Goal: Information Seeking & Learning: Understand process/instructions

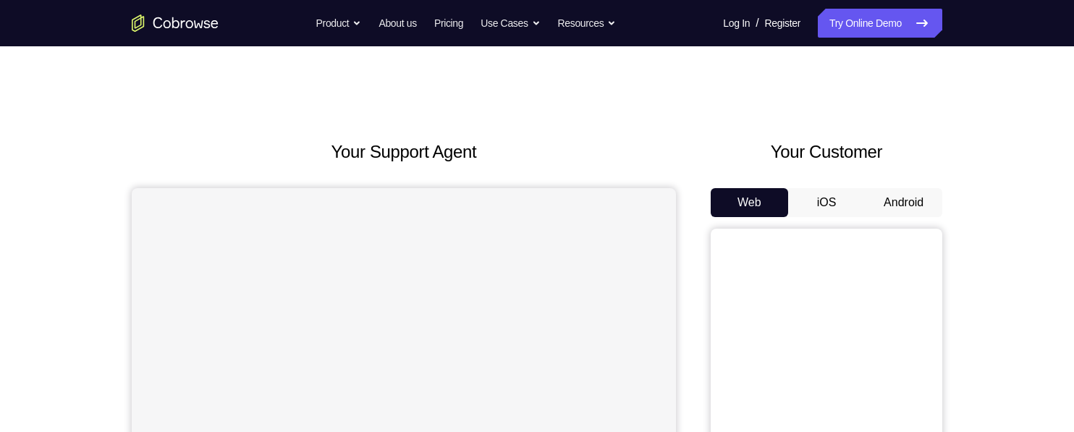
click at [910, 201] on button "Android" at bounding box center [903, 202] width 77 height 29
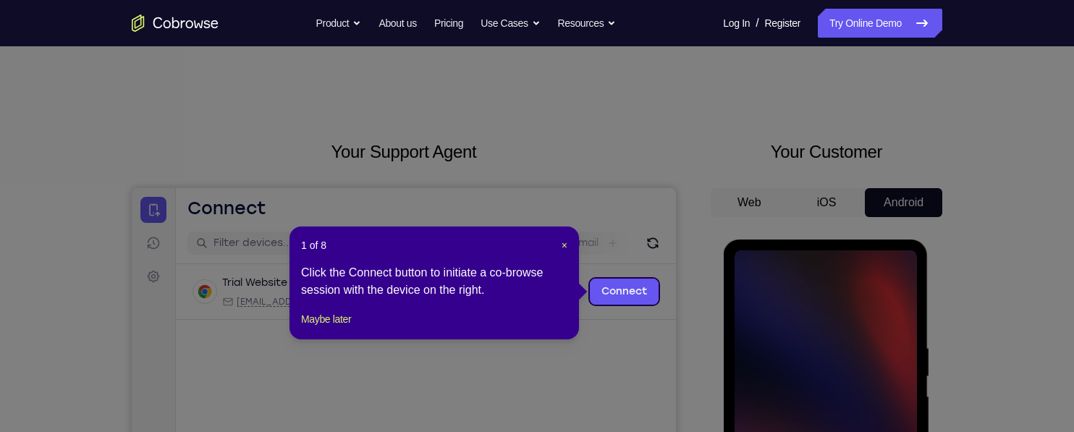
click at [801, 316] on icon at bounding box center [537, 216] width 1074 height 432
click at [879, 272] on icon at bounding box center [537, 216] width 1074 height 432
click at [617, 292] on link "Connect" at bounding box center [624, 292] width 69 height 26
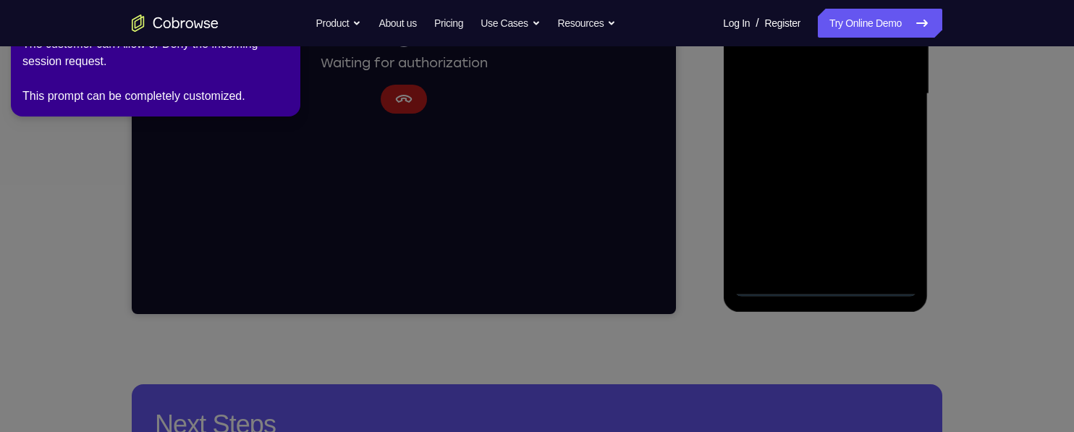
scroll to position [372, 0]
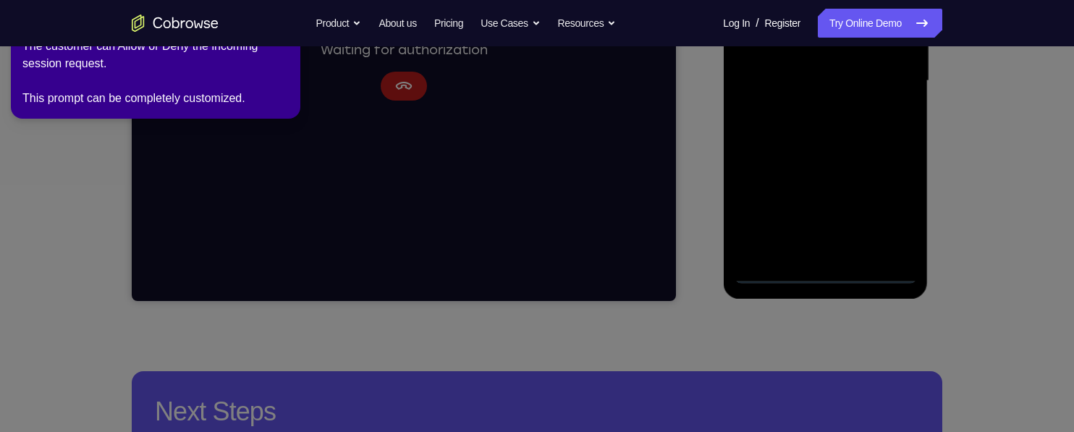
click at [838, 268] on icon at bounding box center [534, 213] width 1080 height 438
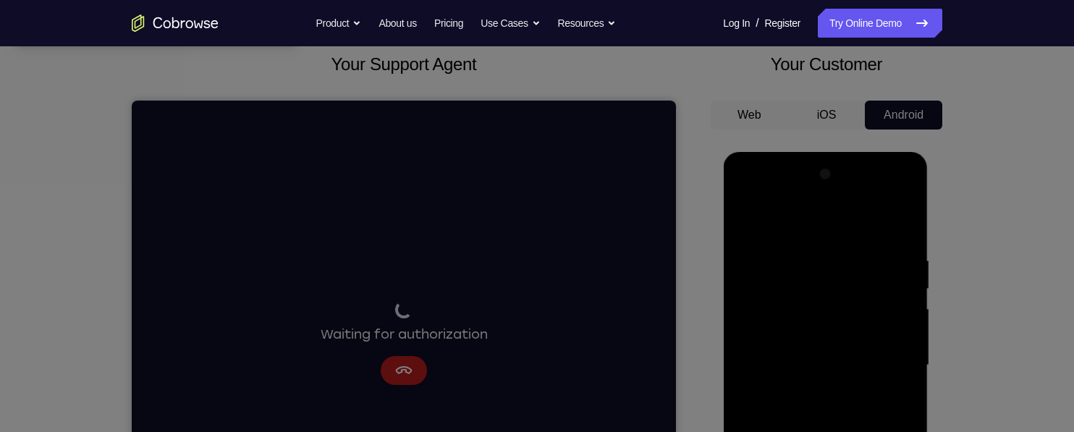
scroll to position [0, 0]
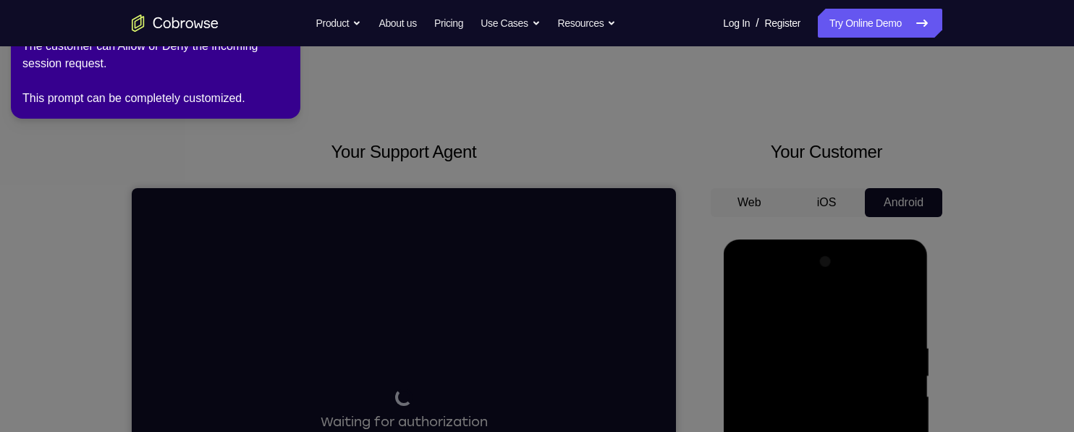
click at [90, 115] on div "2 of 8 × The customer can Allow or Deny the incoming session request. This prom…" at bounding box center [156, 59] width 290 height 119
click at [67, 93] on div "The customer can Allow or Deny the incoming session request. This prompt can be…" at bounding box center [155, 72] width 266 height 69
click at [62, 101] on div "The customer can Allow or Deny the incoming session request. This prompt can be…" at bounding box center [155, 72] width 266 height 69
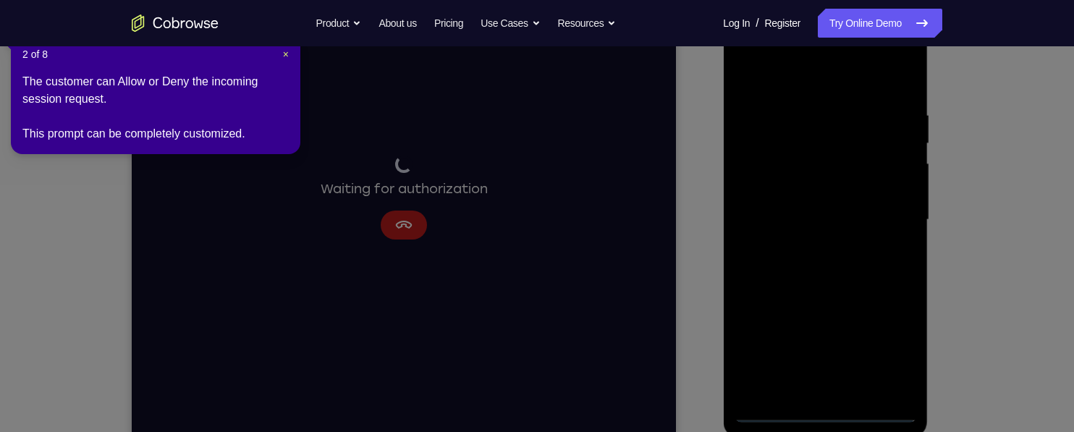
scroll to position [272, 0]
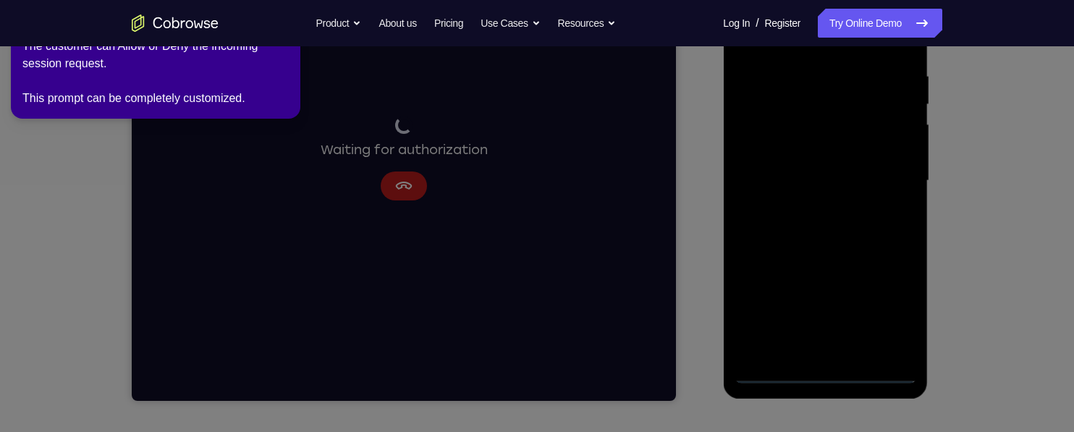
click at [384, 190] on icon at bounding box center [534, 213] width 1080 height 438
click at [403, 185] on icon at bounding box center [534, 213] width 1080 height 438
click at [397, 195] on icon at bounding box center [534, 213] width 1080 height 438
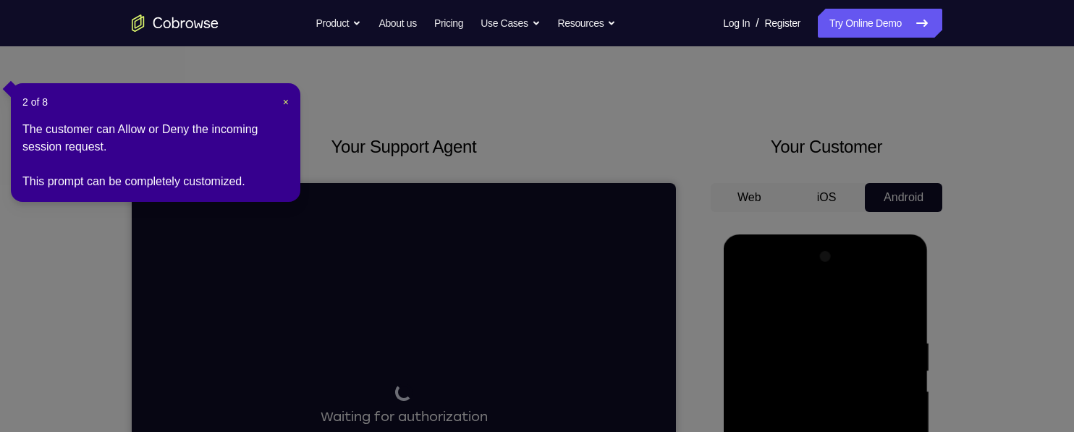
scroll to position [0, 0]
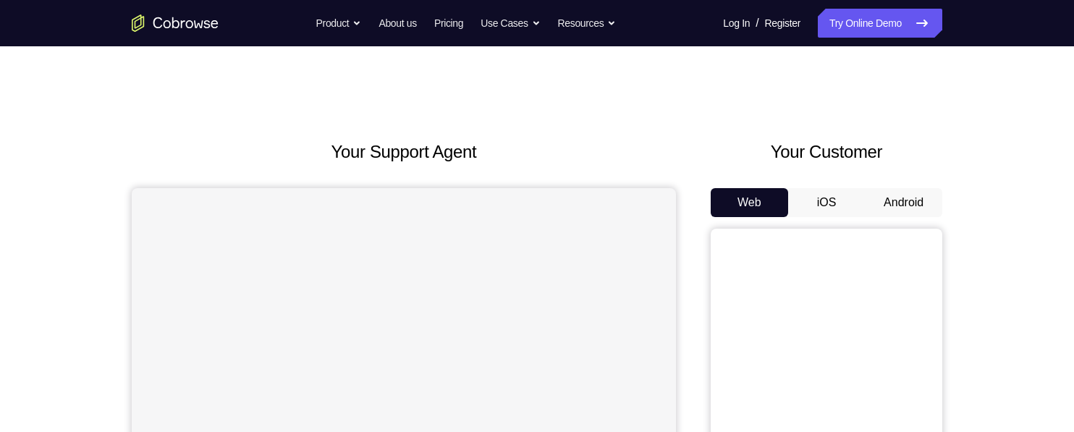
click at [916, 194] on button "Android" at bounding box center [903, 202] width 77 height 29
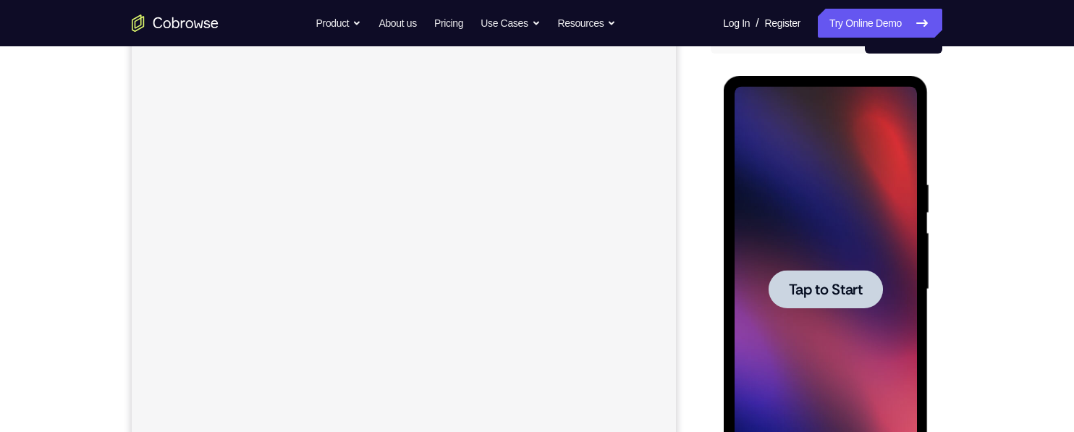
scroll to position [170, 0]
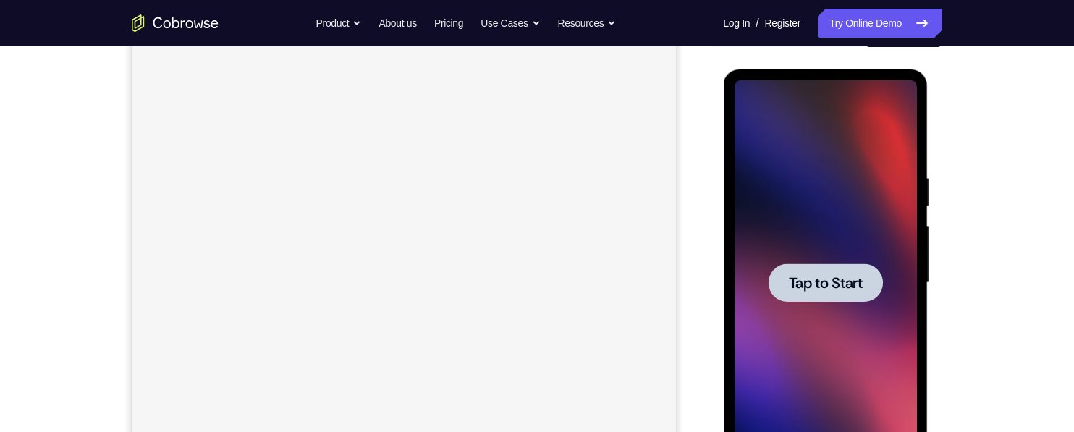
click at [875, 213] on div at bounding box center [825, 282] width 182 height 405
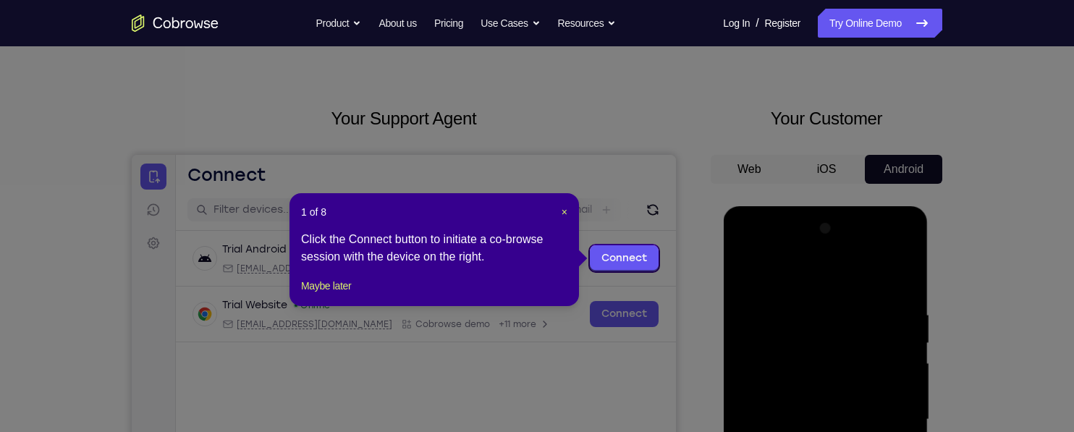
scroll to position [31, 0]
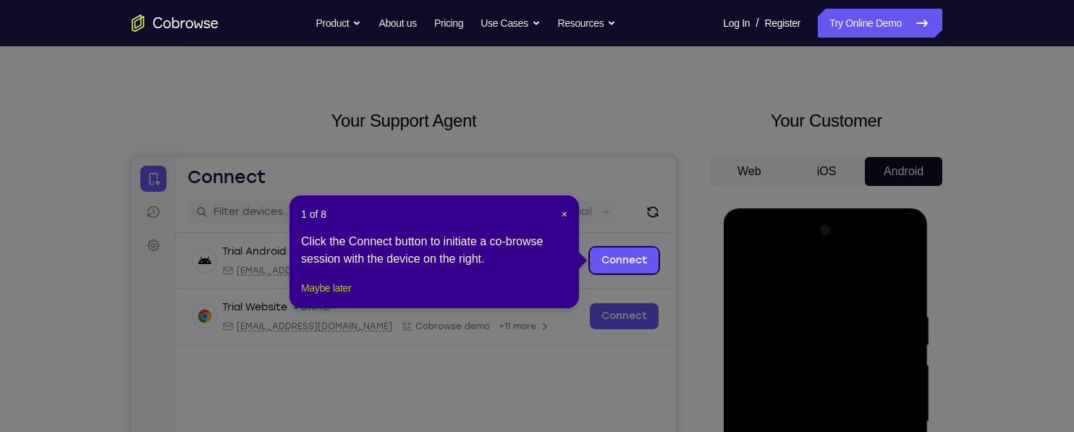
click at [320, 297] on button "Maybe later" at bounding box center [326, 287] width 50 height 17
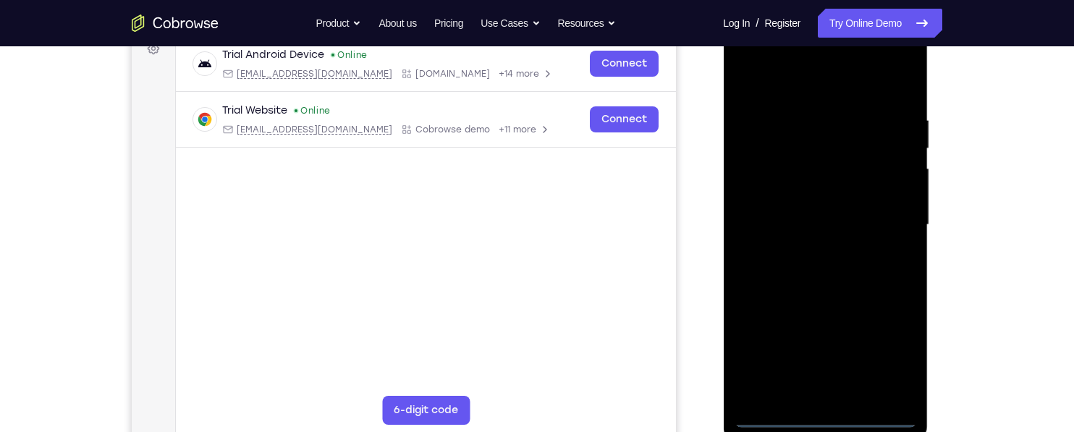
scroll to position [234, 0]
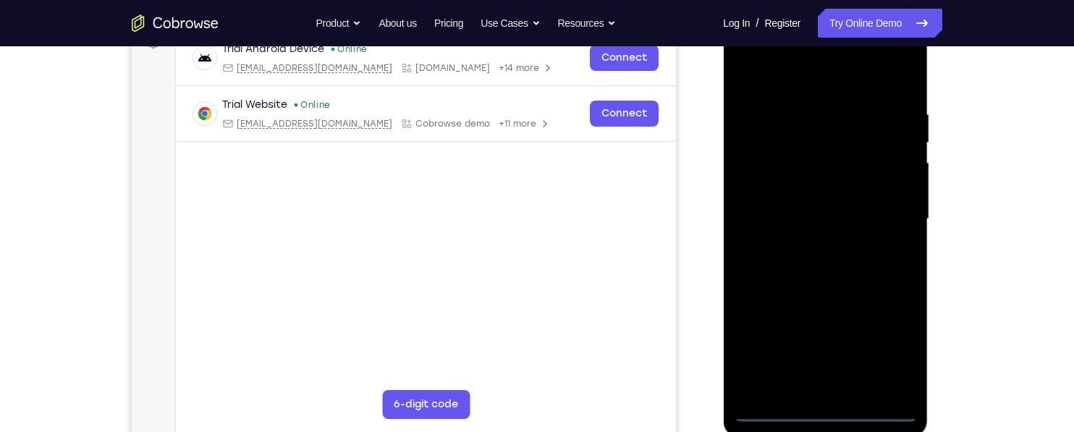
click at [822, 416] on div at bounding box center [825, 219] width 182 height 405
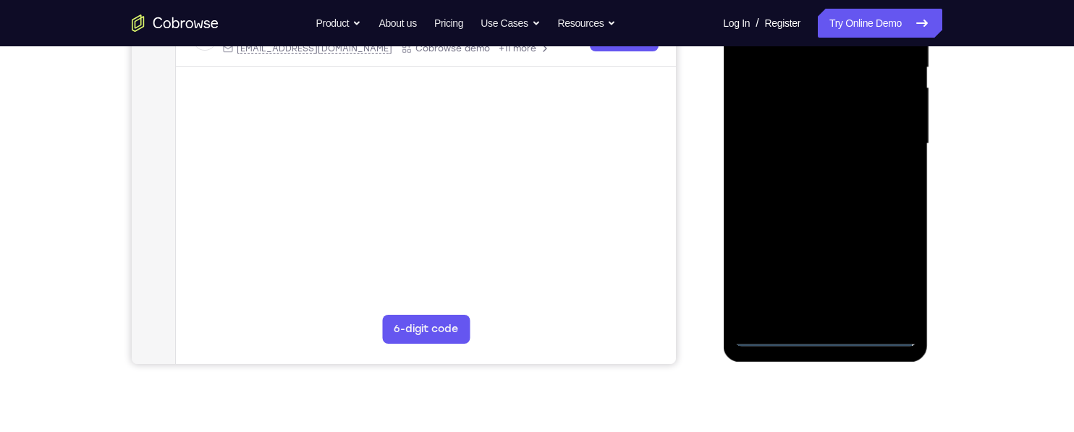
scroll to position [311, 0]
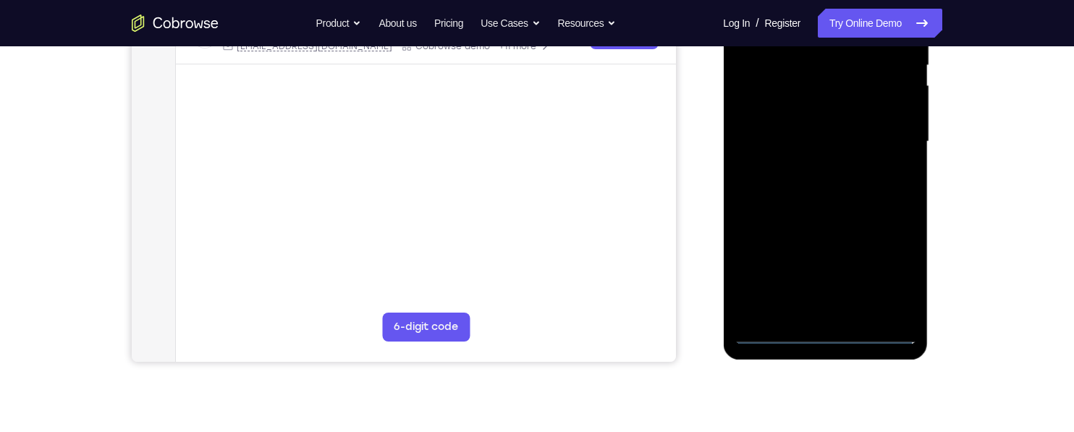
click at [900, 272] on div at bounding box center [825, 141] width 182 height 405
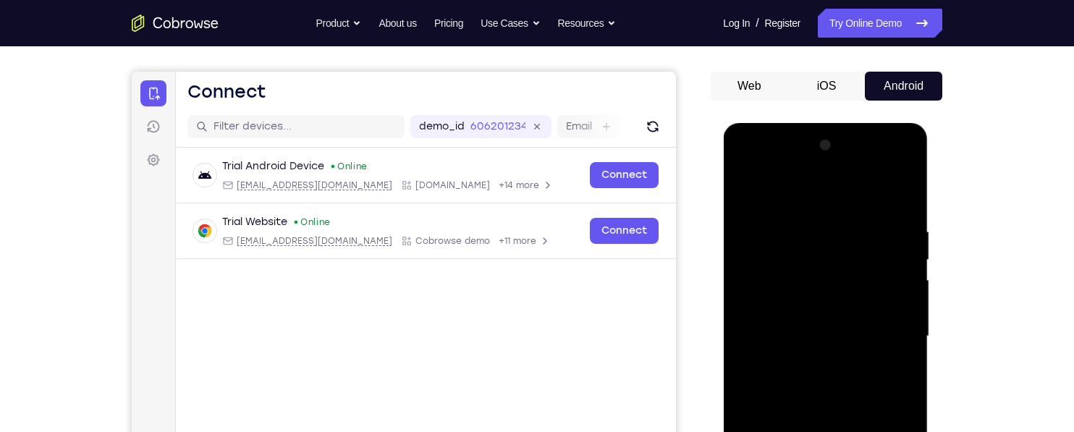
scroll to position [112, 0]
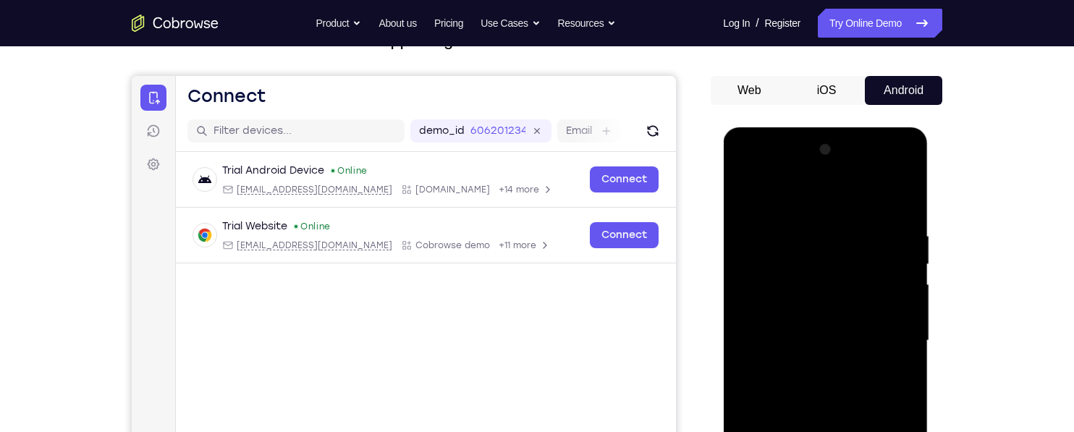
click at [846, 199] on div at bounding box center [825, 340] width 182 height 405
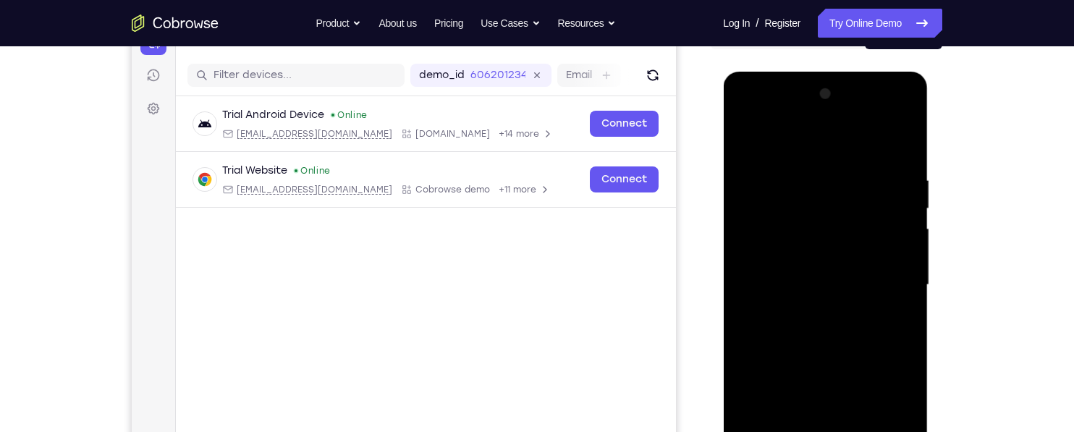
scroll to position [169, 0]
click at [838, 210] on div at bounding box center [825, 284] width 182 height 405
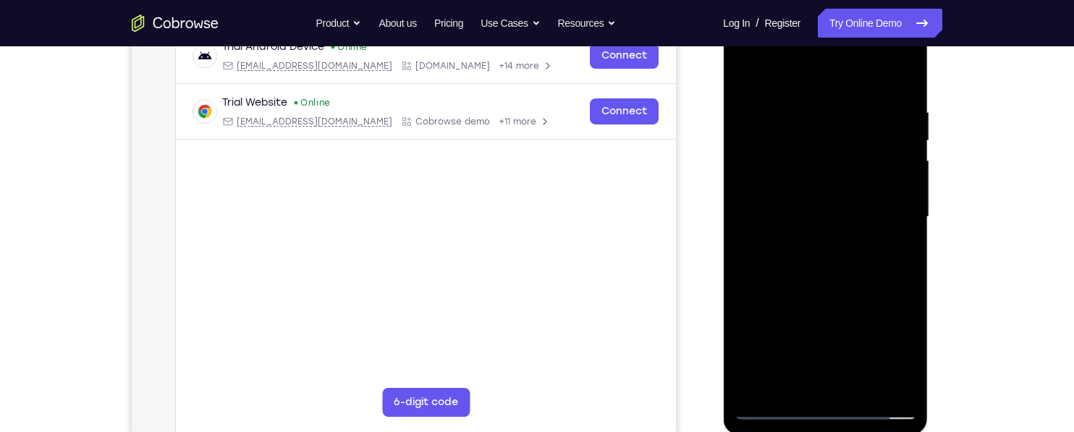
scroll to position [239, 0]
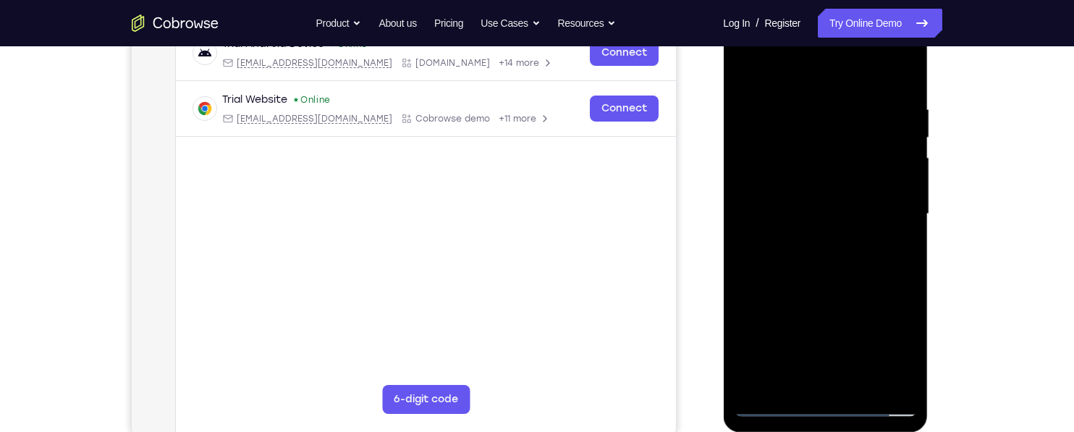
click at [767, 377] on div at bounding box center [825, 214] width 182 height 405
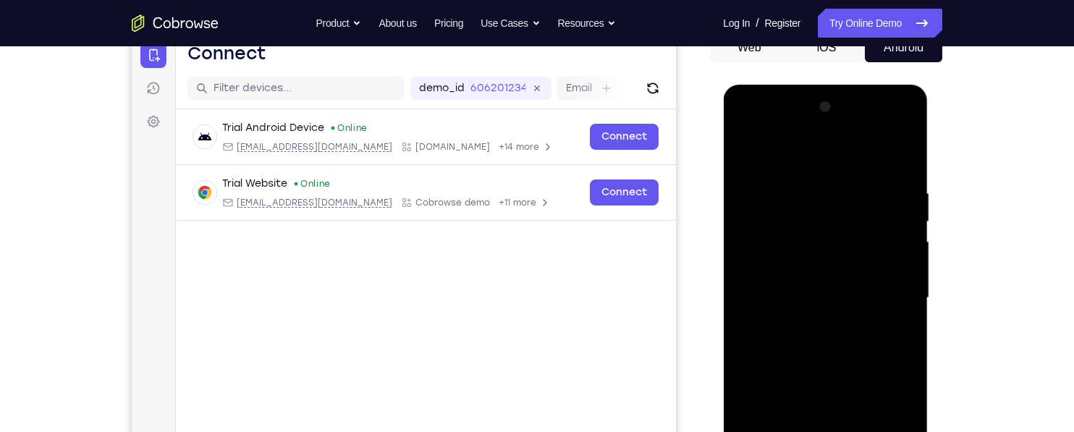
scroll to position [213, 0]
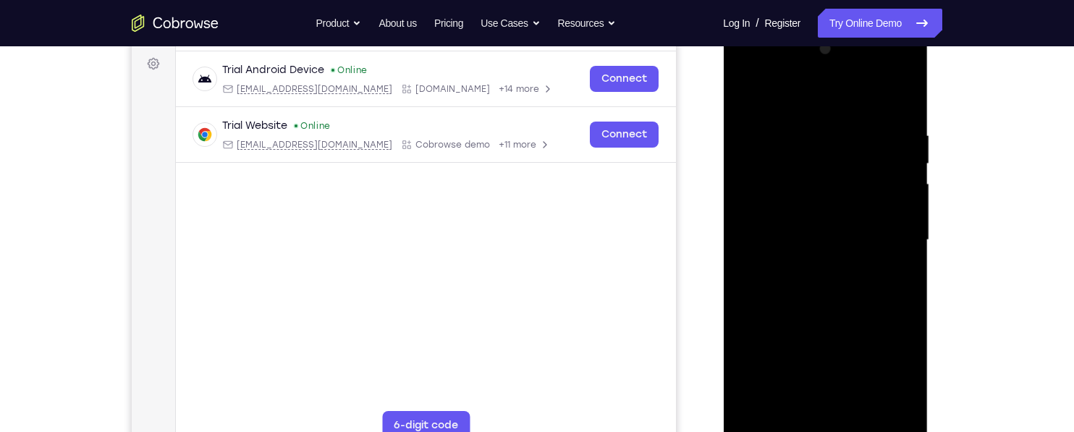
click at [847, 240] on div at bounding box center [825, 240] width 182 height 405
click at [786, 368] on div at bounding box center [825, 240] width 182 height 405
click at [860, 218] on div at bounding box center [825, 240] width 182 height 405
click at [764, 192] on div at bounding box center [825, 240] width 182 height 405
click at [785, 251] on div at bounding box center [825, 240] width 182 height 405
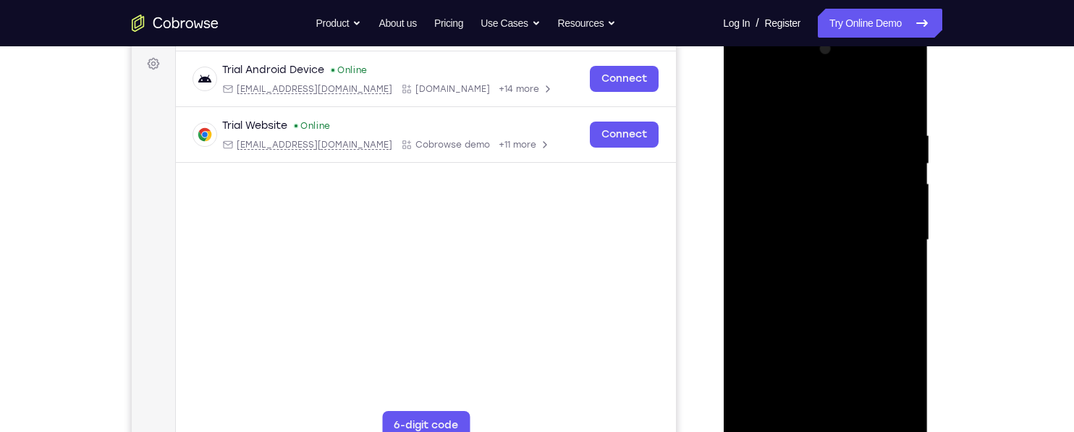
click at [800, 235] on div at bounding box center [825, 240] width 182 height 405
click at [840, 234] on div at bounding box center [825, 240] width 182 height 405
click at [844, 237] on div at bounding box center [825, 240] width 182 height 405
click at [877, 216] on div at bounding box center [825, 240] width 182 height 405
click at [792, 221] on div at bounding box center [825, 240] width 182 height 405
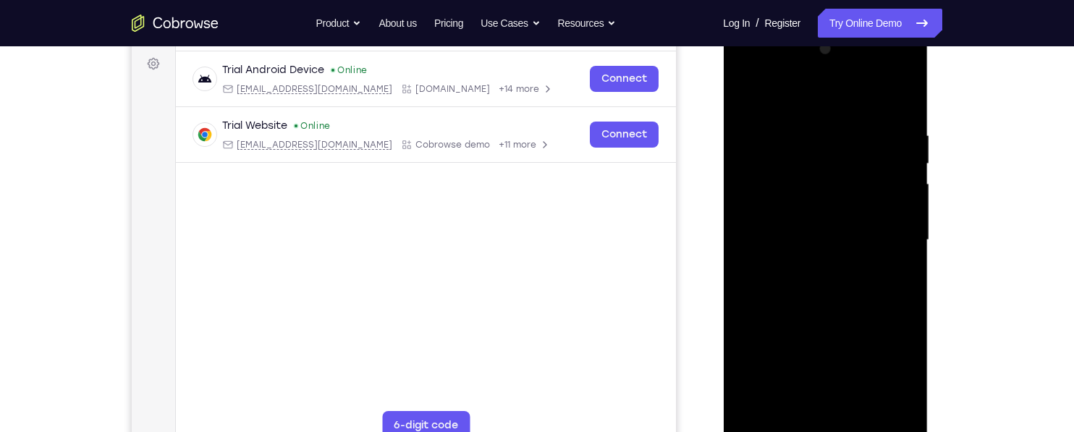
click at [827, 212] on div at bounding box center [825, 240] width 182 height 405
click at [830, 208] on div at bounding box center [825, 240] width 182 height 405
click at [825, 216] on div at bounding box center [825, 240] width 182 height 405
click at [824, 215] on div at bounding box center [825, 240] width 182 height 405
click at [823, 211] on div at bounding box center [825, 240] width 182 height 405
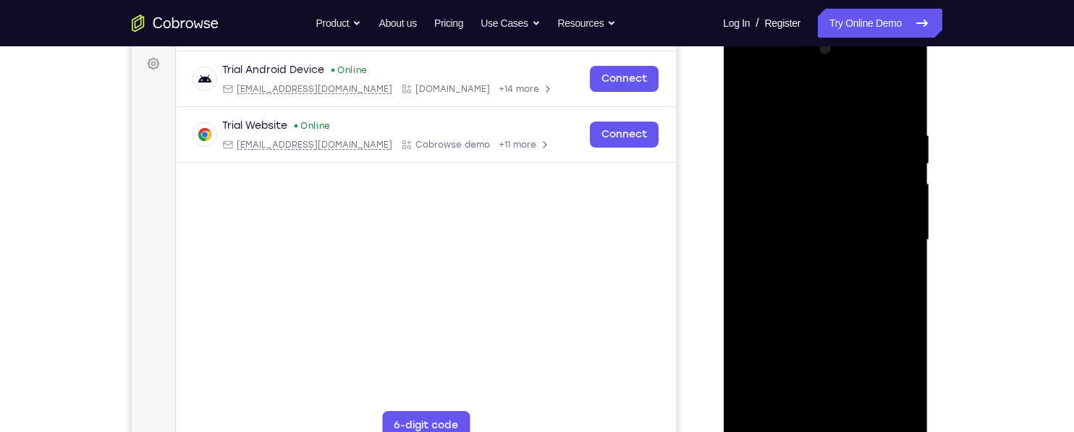
click at [911, 129] on div at bounding box center [825, 240] width 182 height 405
click at [761, 127] on div at bounding box center [825, 240] width 182 height 405
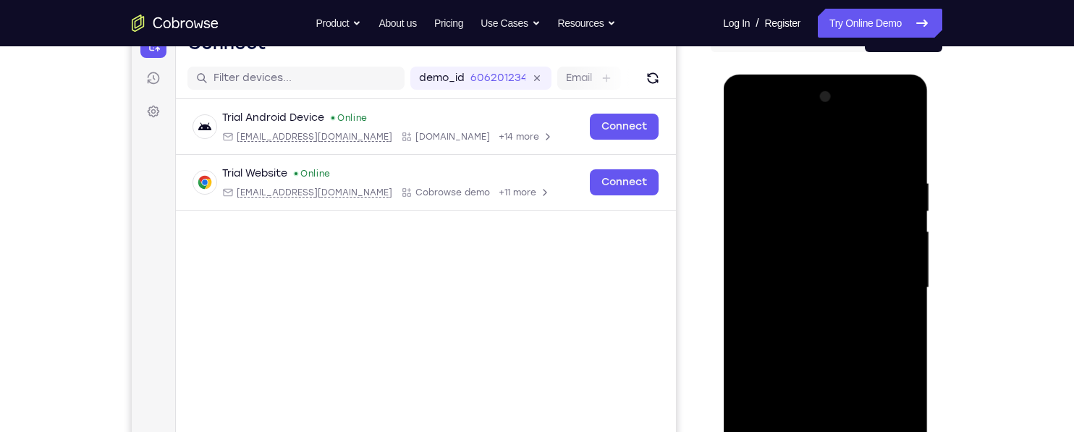
scroll to position [145, 0]
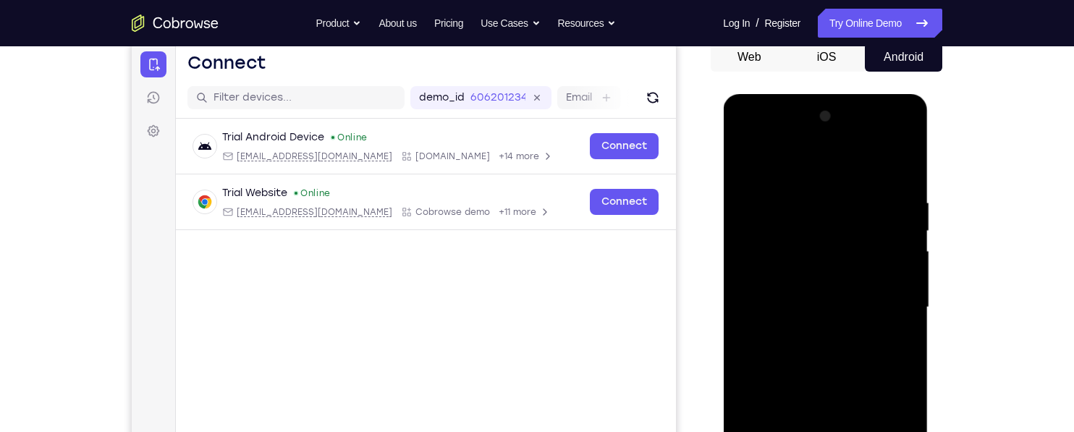
click at [847, 243] on div at bounding box center [825, 307] width 182 height 405
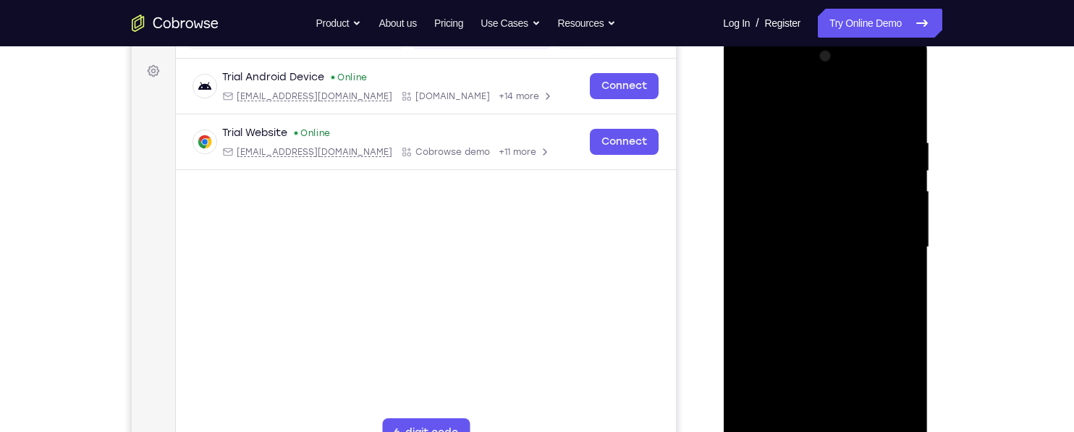
scroll to position [206, 0]
click at [885, 202] on div at bounding box center [825, 246] width 182 height 405
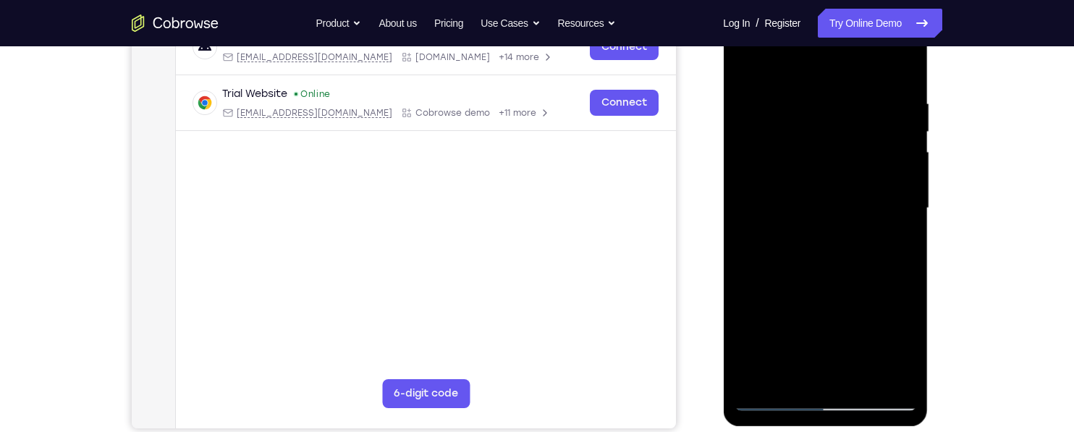
click at [819, 221] on div at bounding box center [825, 208] width 182 height 405
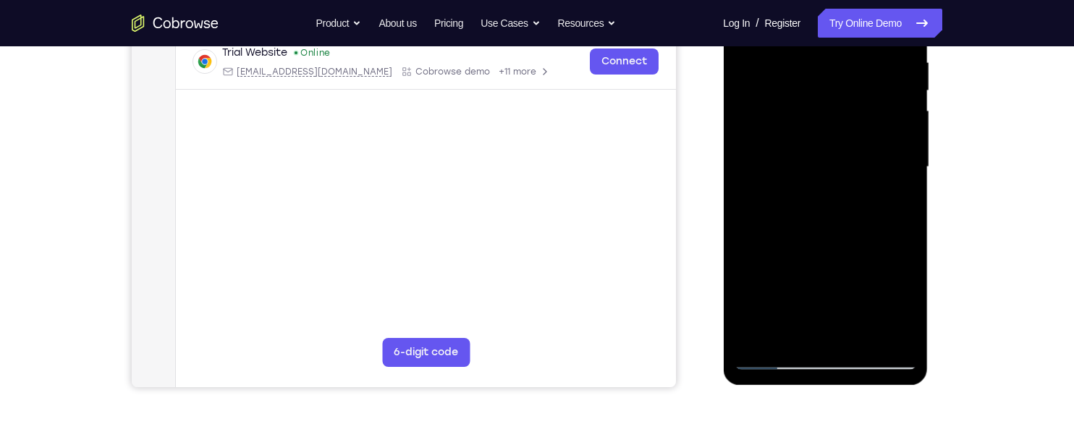
scroll to position [284, 0]
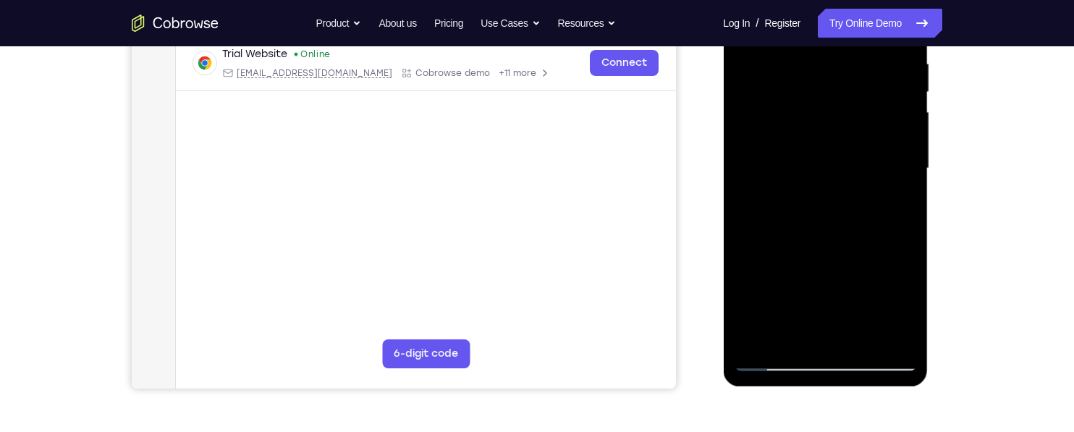
click at [964, 261] on div "Your Support Agent Your Customer Web iOS Android Next Steps We’d be happy to gi…" at bounding box center [537, 239] width 927 height 955
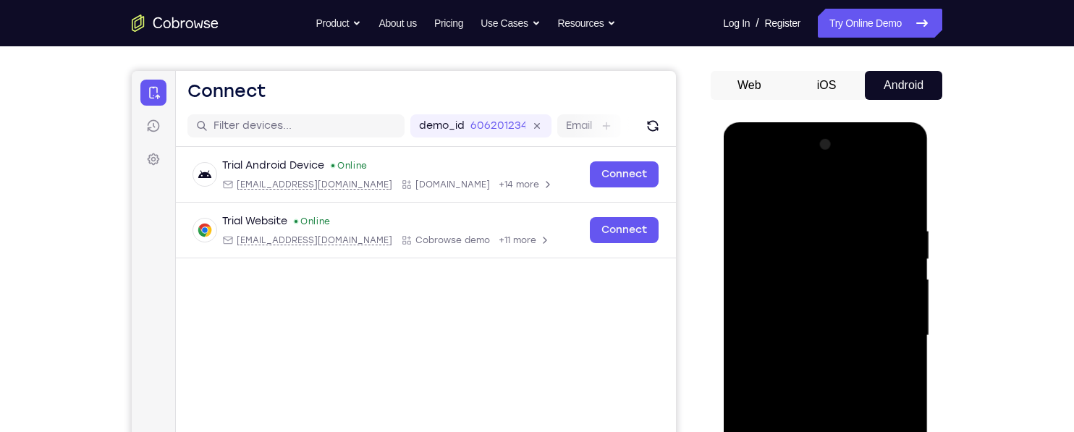
scroll to position [117, 0]
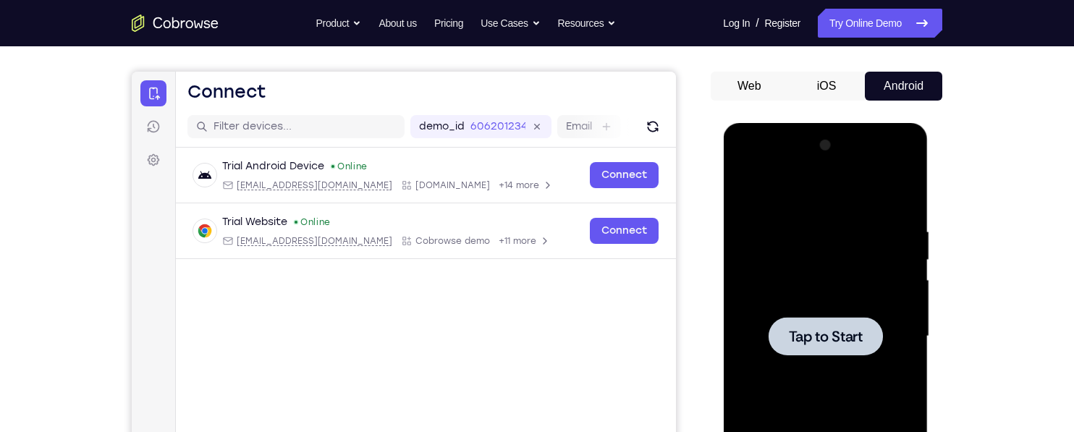
click at [845, 177] on div at bounding box center [825, 336] width 182 height 405
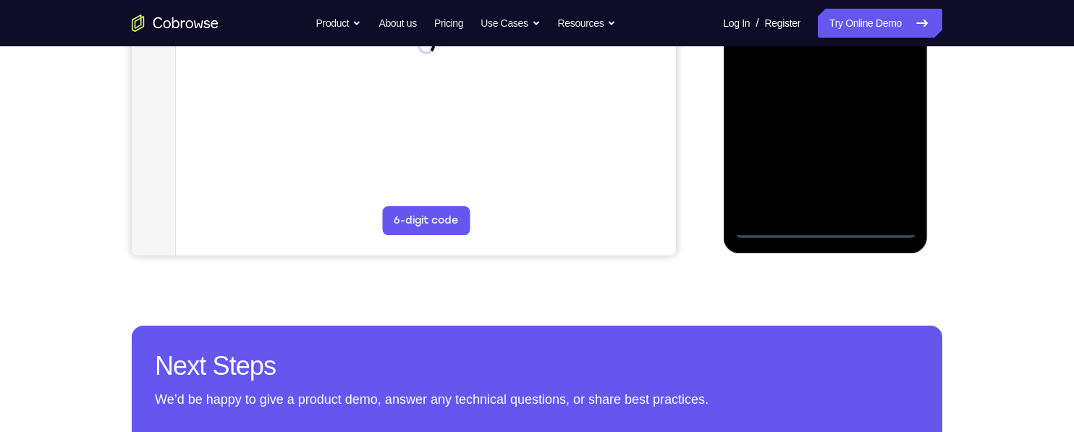
scroll to position [419, 0]
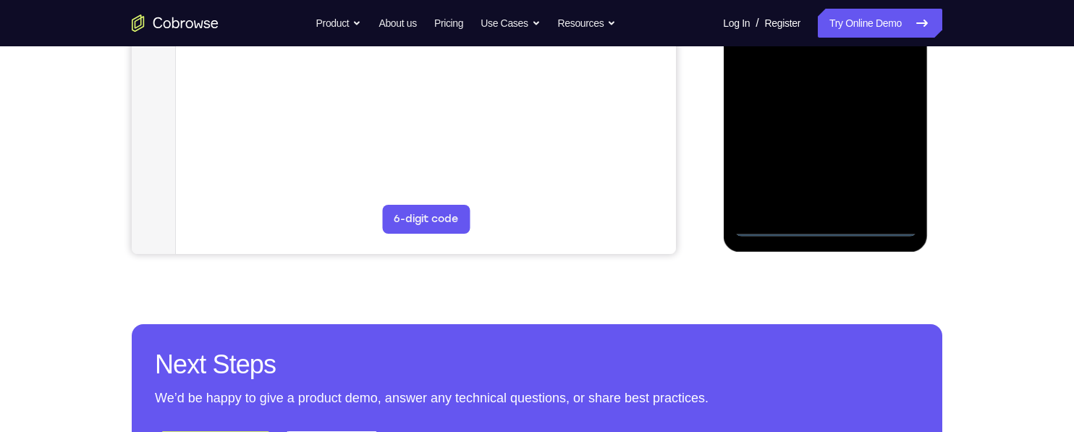
click at [824, 224] on div at bounding box center [825, 33] width 182 height 405
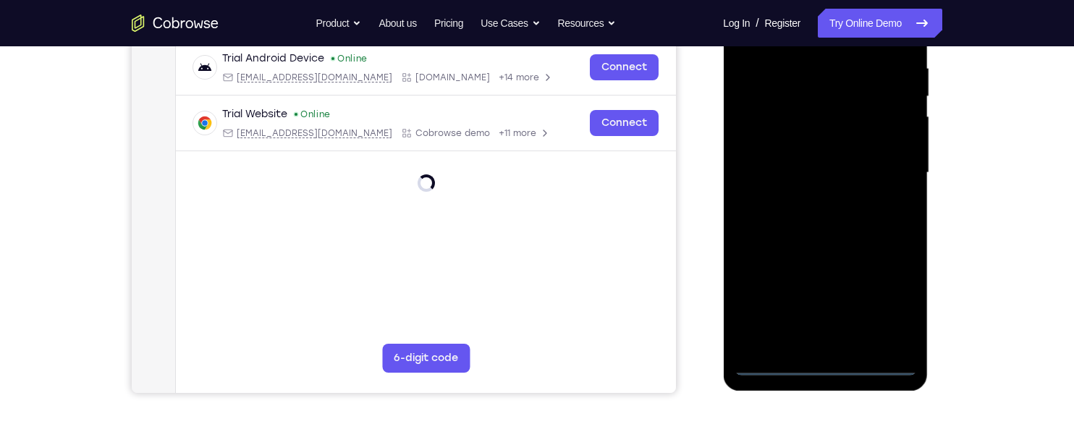
scroll to position [281, 0]
click at [892, 305] on div at bounding box center [825, 172] width 182 height 405
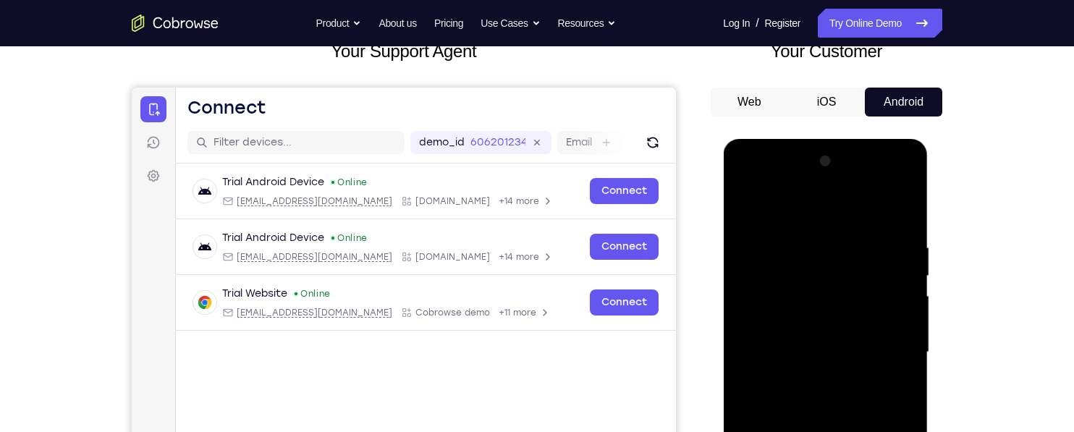
scroll to position [100, 0]
click at [831, 212] on div at bounding box center [825, 353] width 182 height 405
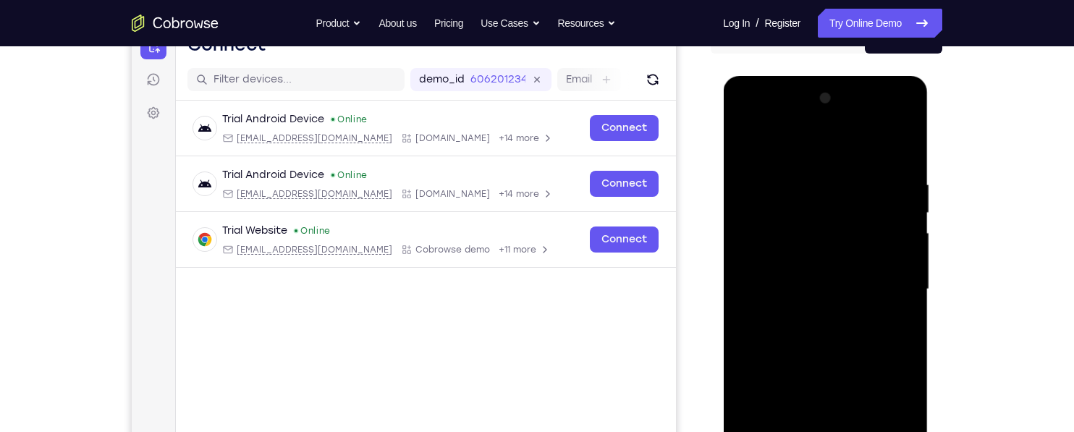
scroll to position [176, 0]
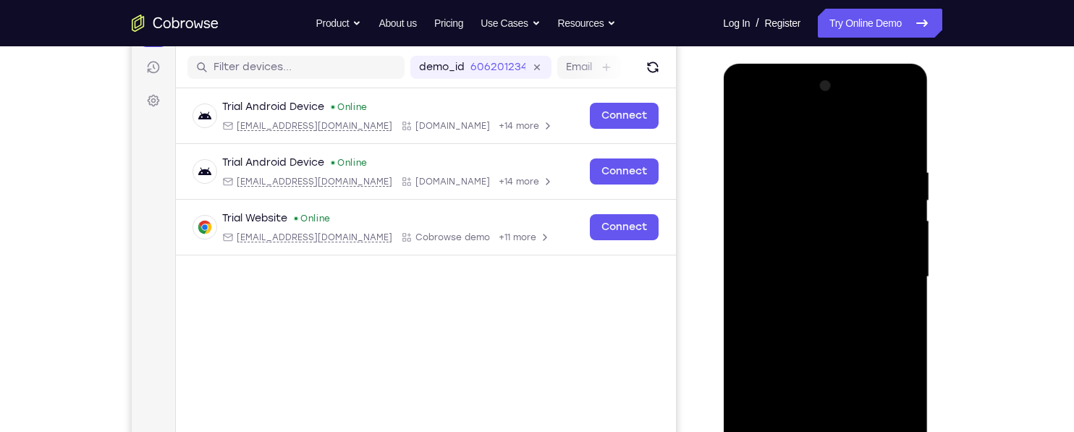
click at [889, 274] on div at bounding box center [825, 277] width 182 height 405
click at [814, 304] on div at bounding box center [825, 277] width 182 height 405
click at [853, 261] on div at bounding box center [825, 277] width 182 height 405
click at [839, 258] on div at bounding box center [825, 277] width 182 height 405
click at [875, 278] on div at bounding box center [825, 277] width 182 height 405
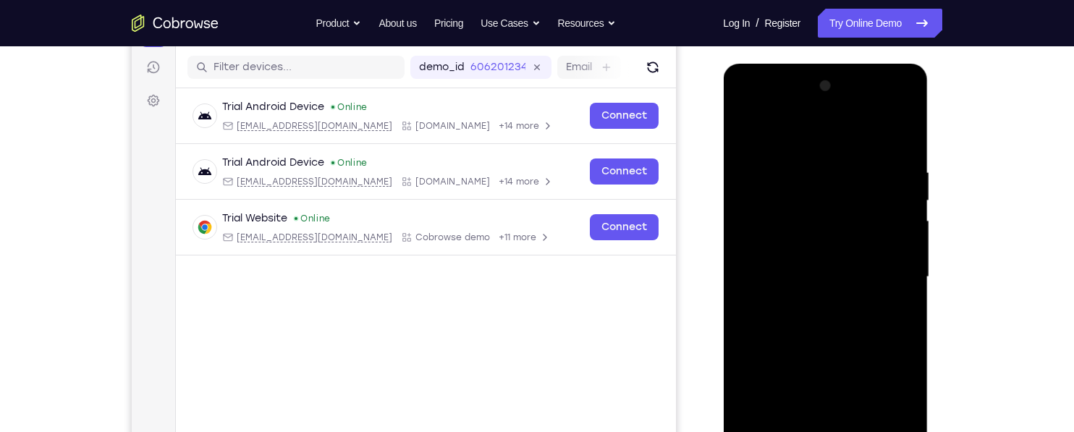
click at [868, 327] on div at bounding box center [825, 277] width 182 height 405
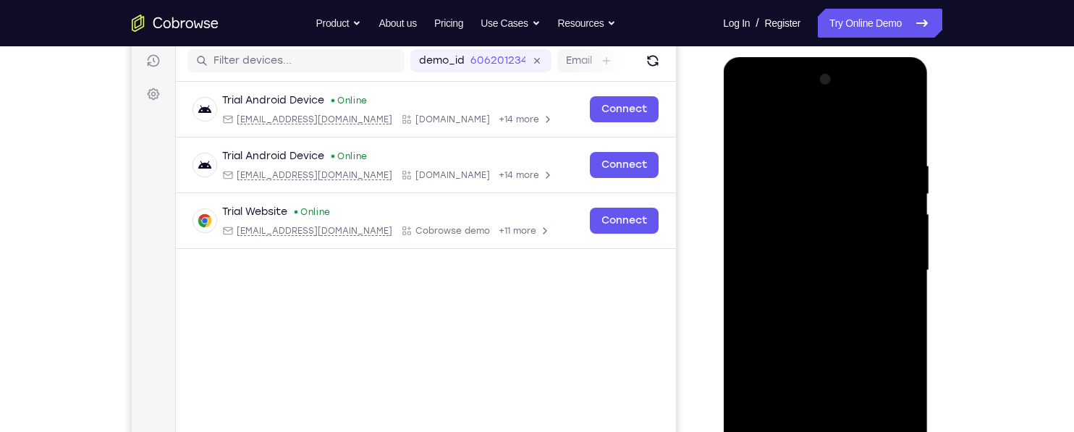
scroll to position [183, 0]
click at [864, 308] on div at bounding box center [825, 269] width 182 height 405
click at [867, 322] on div at bounding box center [825, 269] width 182 height 405
click at [889, 109] on div at bounding box center [825, 269] width 182 height 405
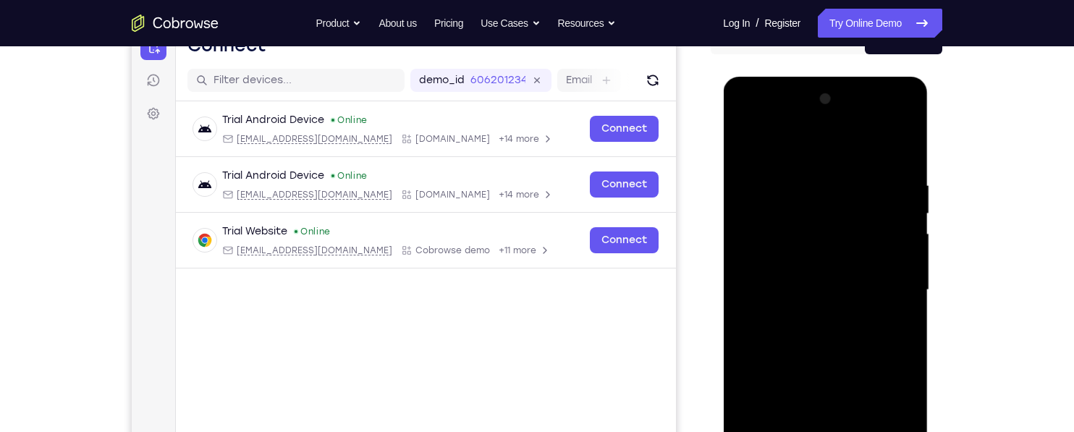
scroll to position [159, 0]
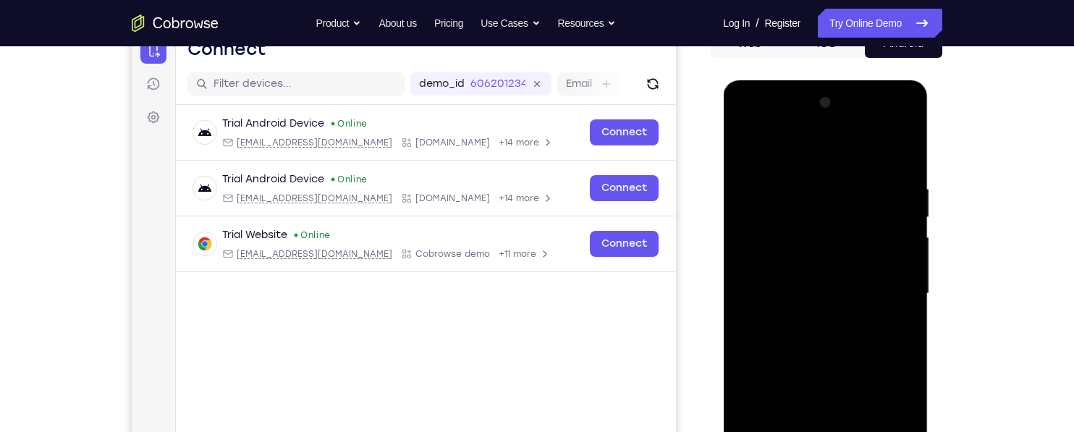
click at [773, 124] on div at bounding box center [825, 293] width 182 height 405
click at [832, 227] on div at bounding box center [825, 293] width 182 height 405
click at [819, 214] on div at bounding box center [825, 293] width 182 height 405
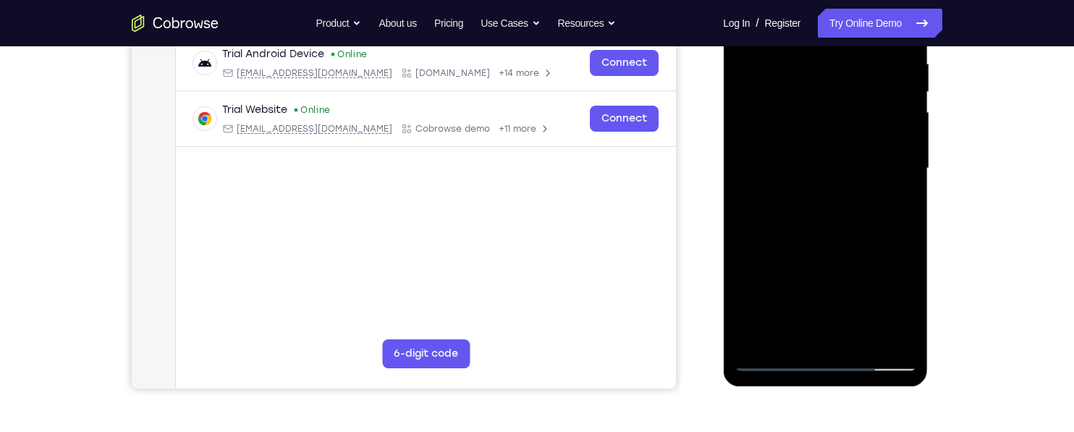
scroll to position [285, 0]
click at [772, 333] on div at bounding box center [825, 167] width 182 height 405
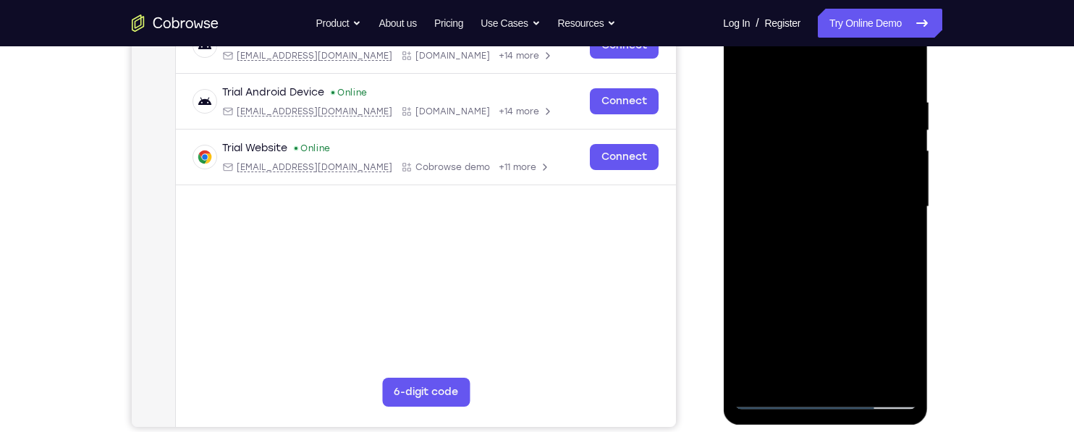
scroll to position [242, 0]
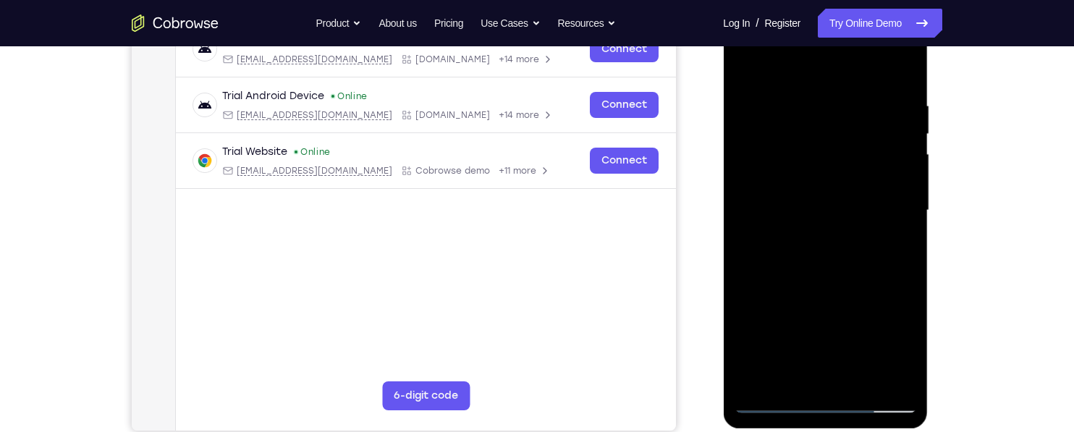
click at [865, 151] on div at bounding box center [825, 210] width 182 height 405
click at [790, 300] on div at bounding box center [825, 210] width 182 height 405
click at [795, 300] on div at bounding box center [825, 210] width 182 height 405
click at [793, 303] on div at bounding box center [825, 210] width 182 height 405
click at [795, 301] on div at bounding box center [825, 210] width 182 height 405
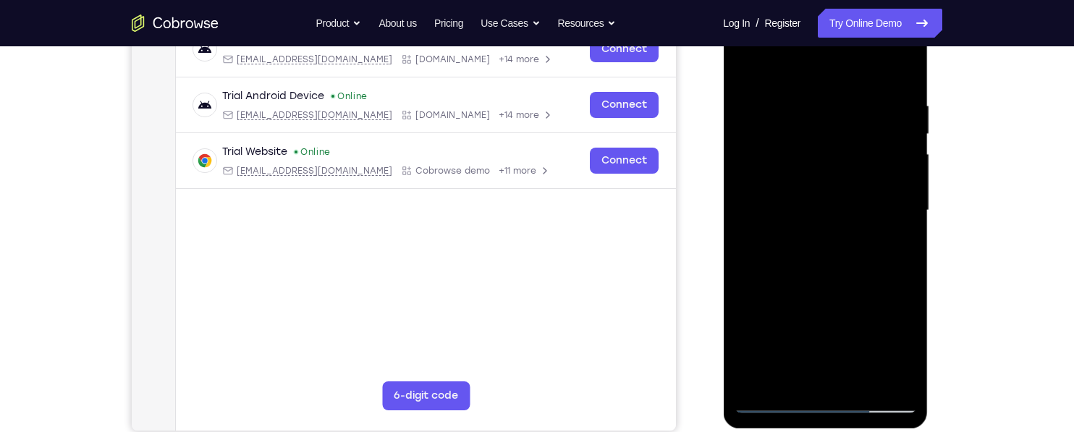
click at [760, 278] on div at bounding box center [825, 210] width 182 height 405
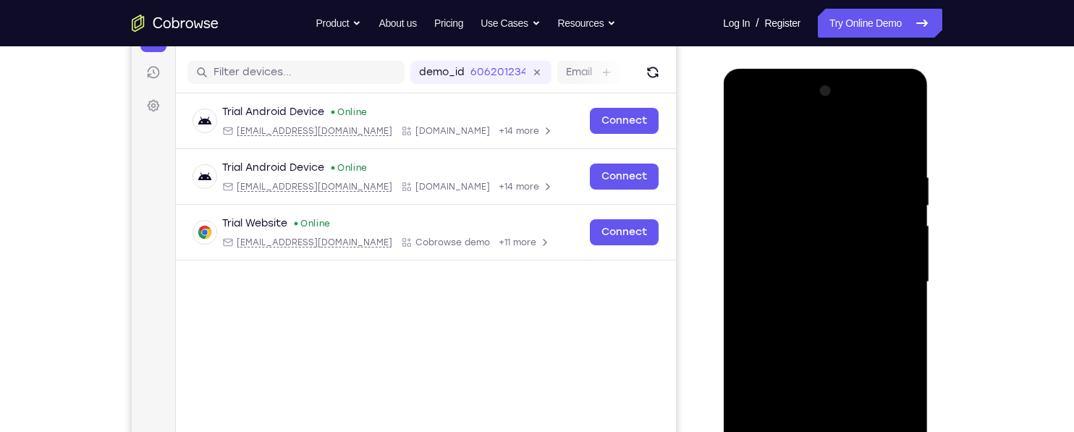
scroll to position [166, 0]
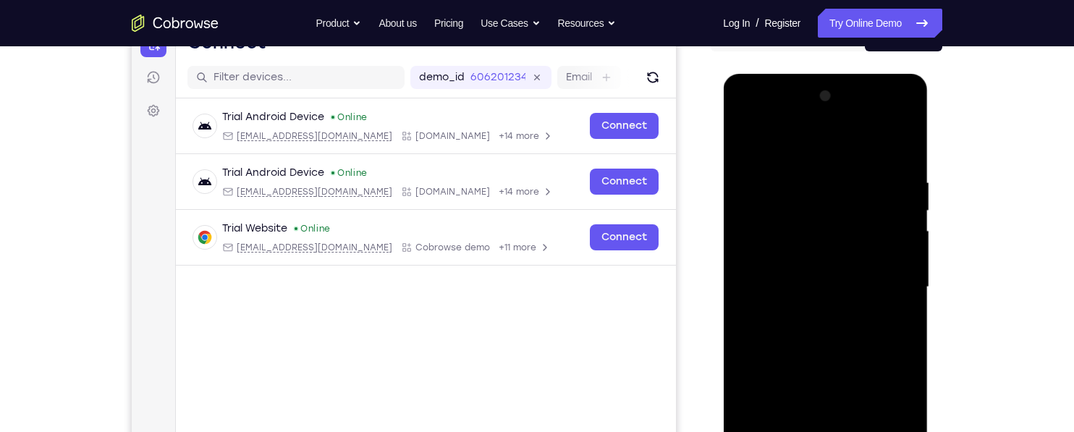
click at [887, 122] on div at bounding box center [825, 287] width 182 height 405
click at [832, 145] on div at bounding box center [825, 287] width 182 height 405
click at [847, 291] on div at bounding box center [825, 287] width 182 height 405
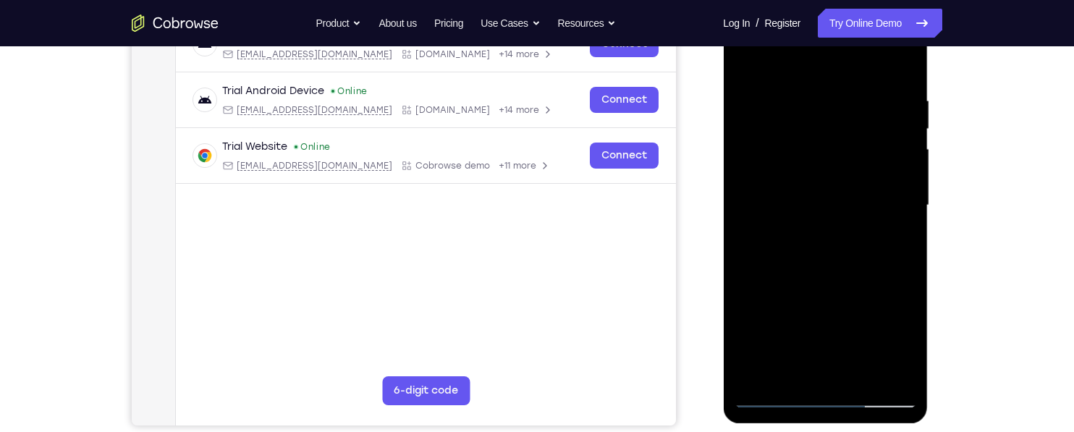
scroll to position [251, 0]
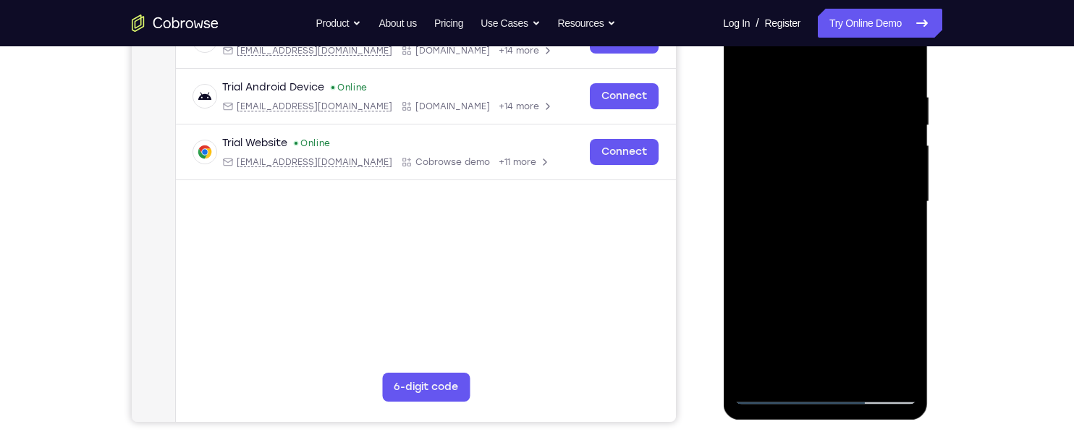
click at [835, 264] on div at bounding box center [825, 201] width 182 height 405
click at [875, 156] on div at bounding box center [825, 201] width 182 height 405
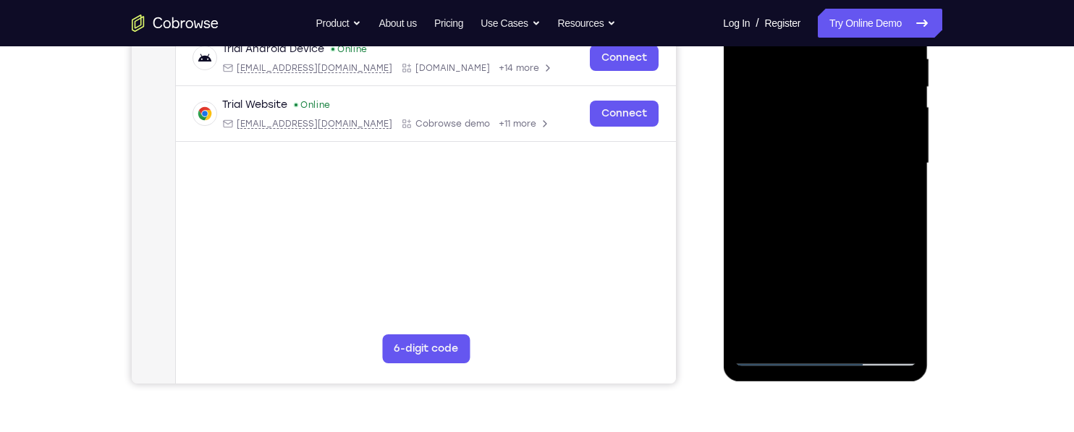
scroll to position [292, 0]
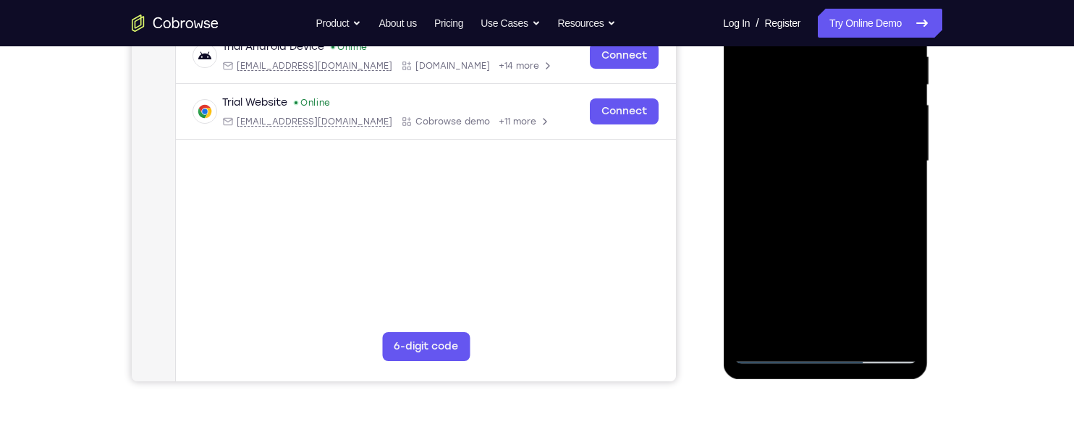
click at [880, 213] on div at bounding box center [825, 161] width 182 height 405
click at [877, 221] on div at bounding box center [825, 161] width 182 height 405
click at [882, 221] on div at bounding box center [825, 161] width 182 height 405
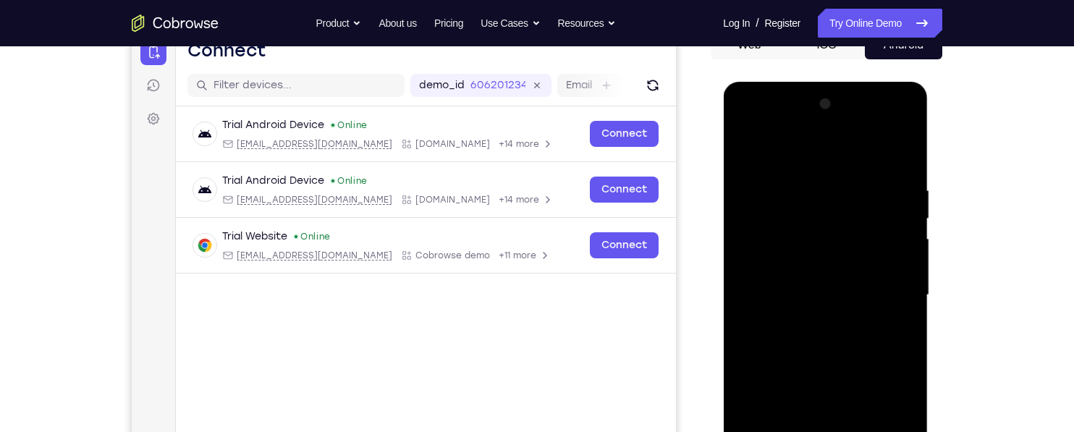
scroll to position [169, 0]
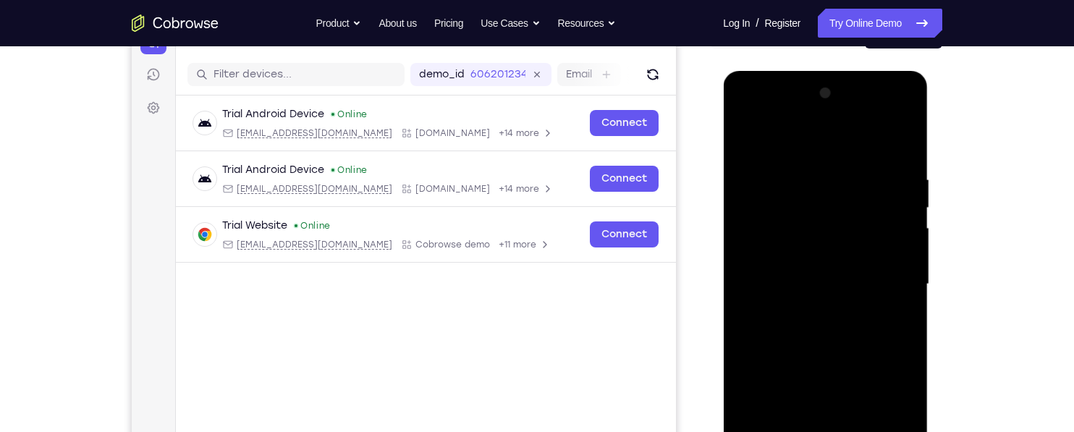
click at [894, 116] on div at bounding box center [825, 284] width 182 height 405
click at [798, 173] on div at bounding box center [825, 284] width 182 height 405
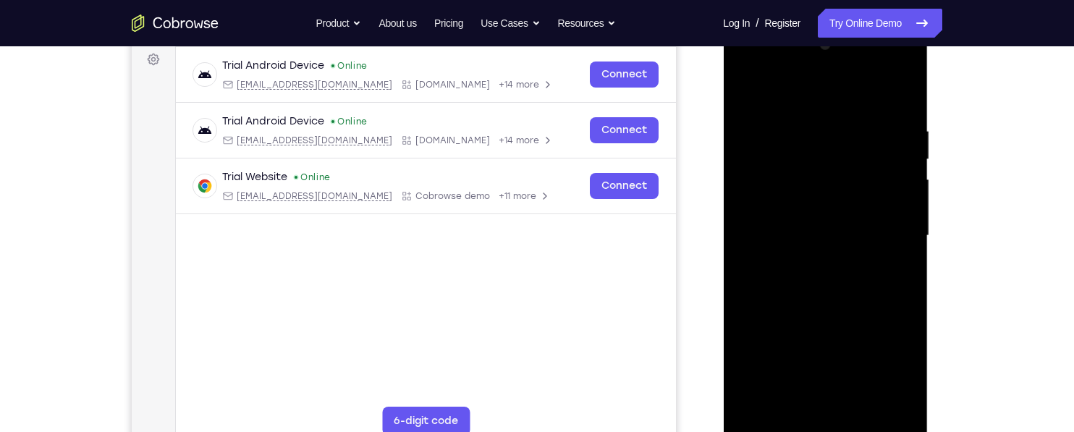
scroll to position [232, 0]
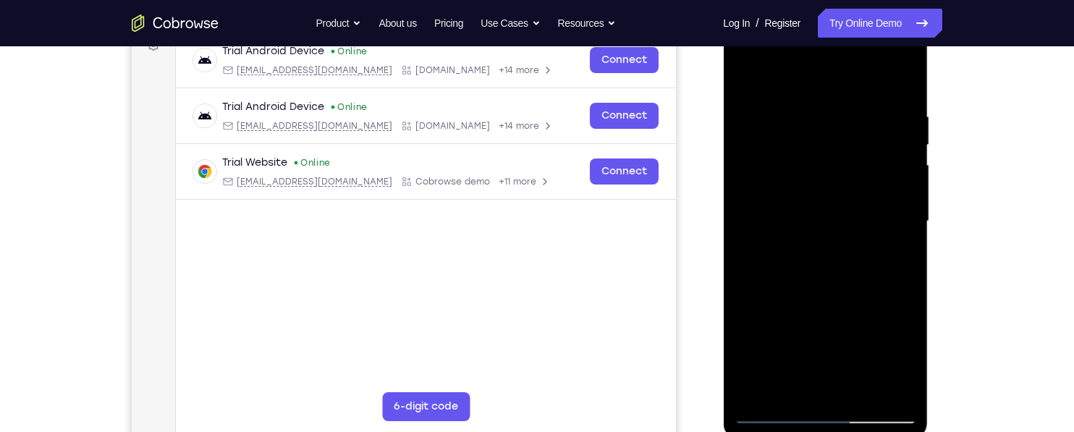
click at [756, 111] on div at bounding box center [825, 221] width 182 height 405
click at [849, 303] on div at bounding box center [825, 221] width 182 height 405
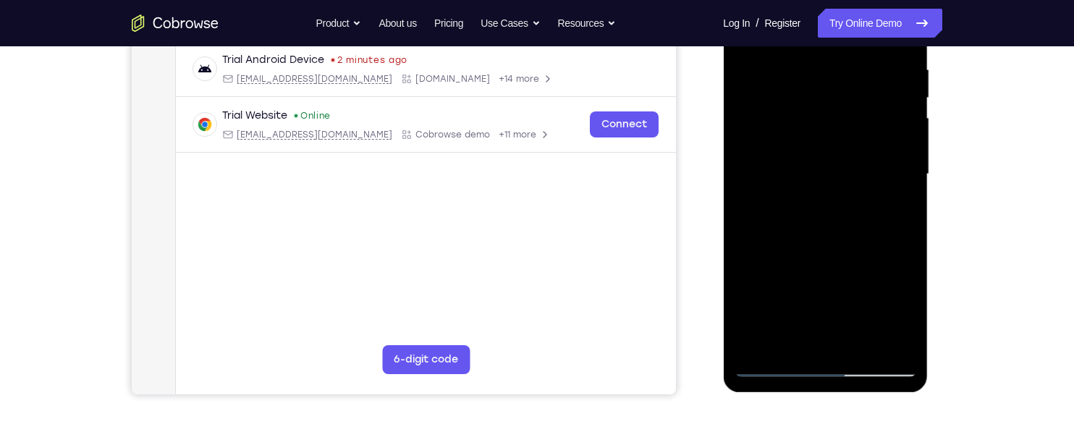
scroll to position [299, 0]
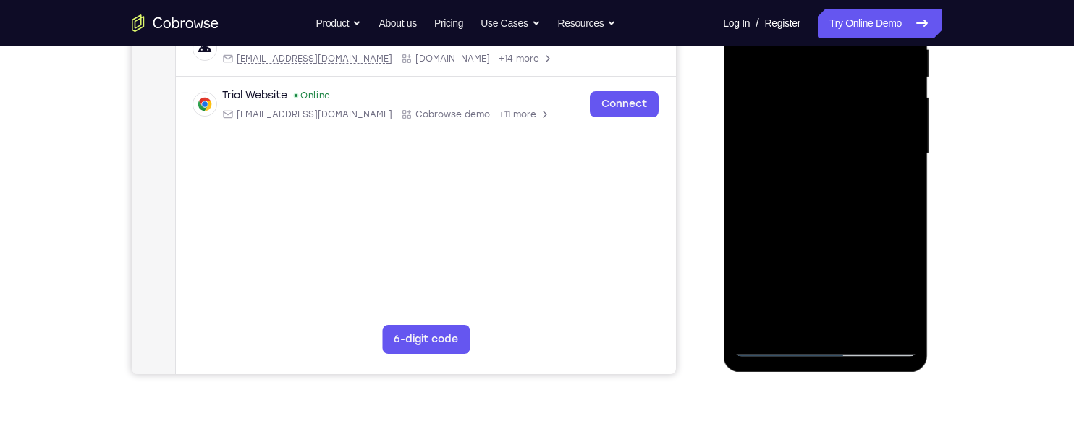
click at [779, 340] on div at bounding box center [825, 154] width 182 height 405
click at [782, 339] on div at bounding box center [825, 154] width 182 height 405
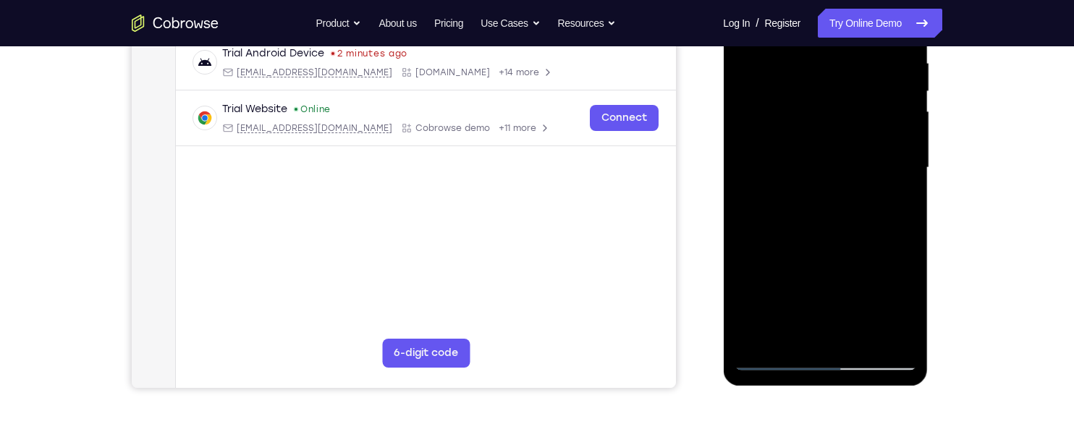
scroll to position [284, 0]
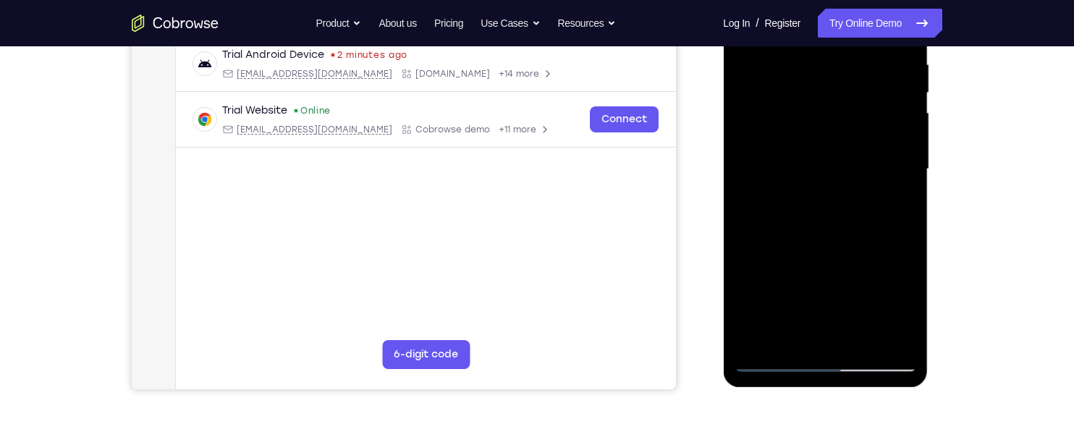
click at [872, 205] on div at bounding box center [825, 169] width 182 height 405
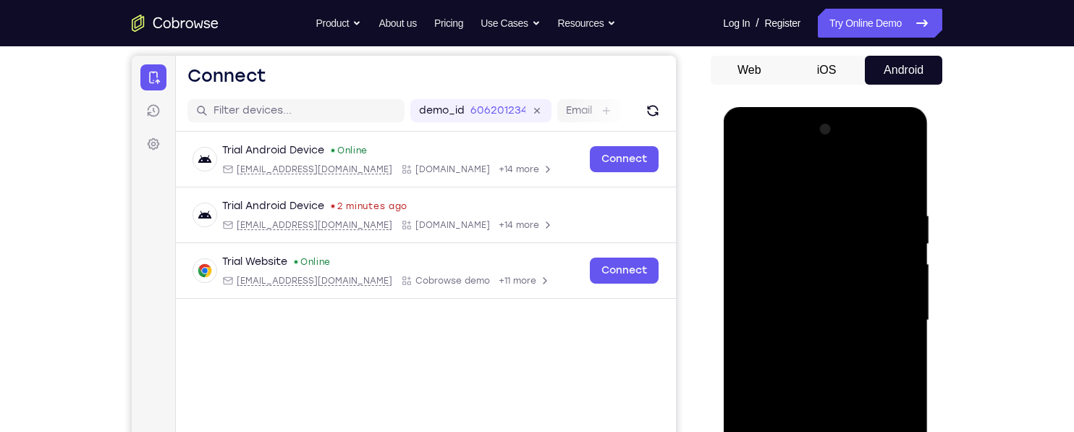
scroll to position [132, 0]
click at [758, 208] on div at bounding box center [825, 321] width 182 height 405
click at [887, 155] on div at bounding box center [825, 321] width 182 height 405
click at [770, 153] on div at bounding box center [825, 321] width 182 height 405
